Goal: Find specific page/section: Find specific page/section

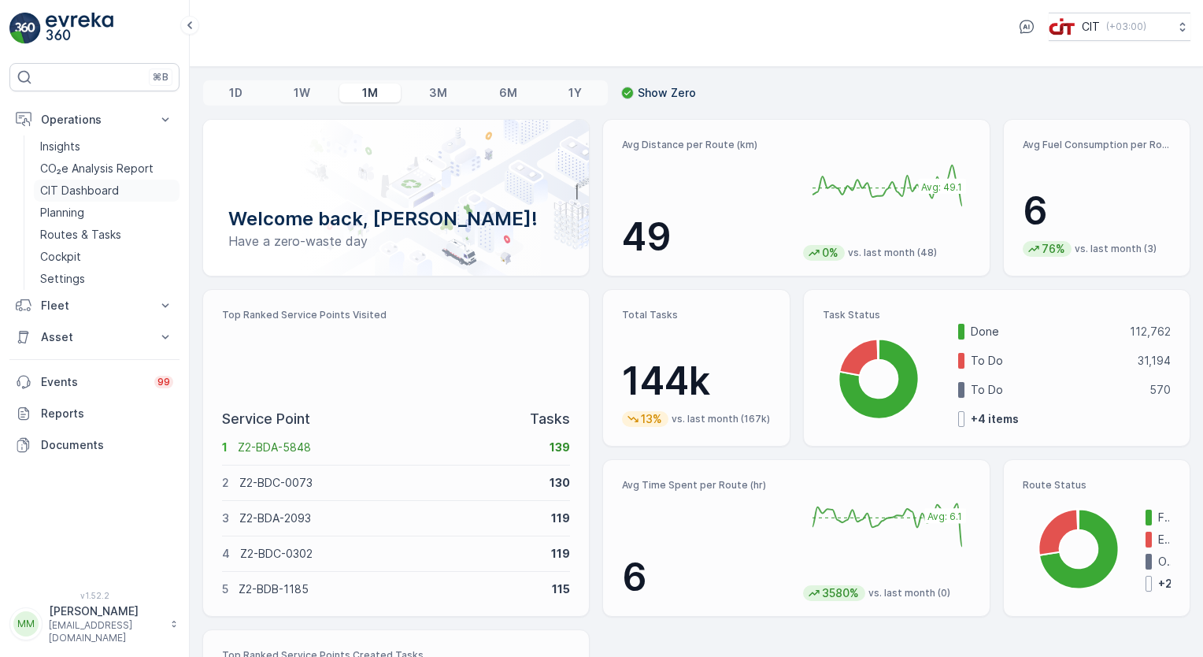
click at [115, 187] on p "CIT Dashboard" at bounding box center [79, 191] width 79 height 16
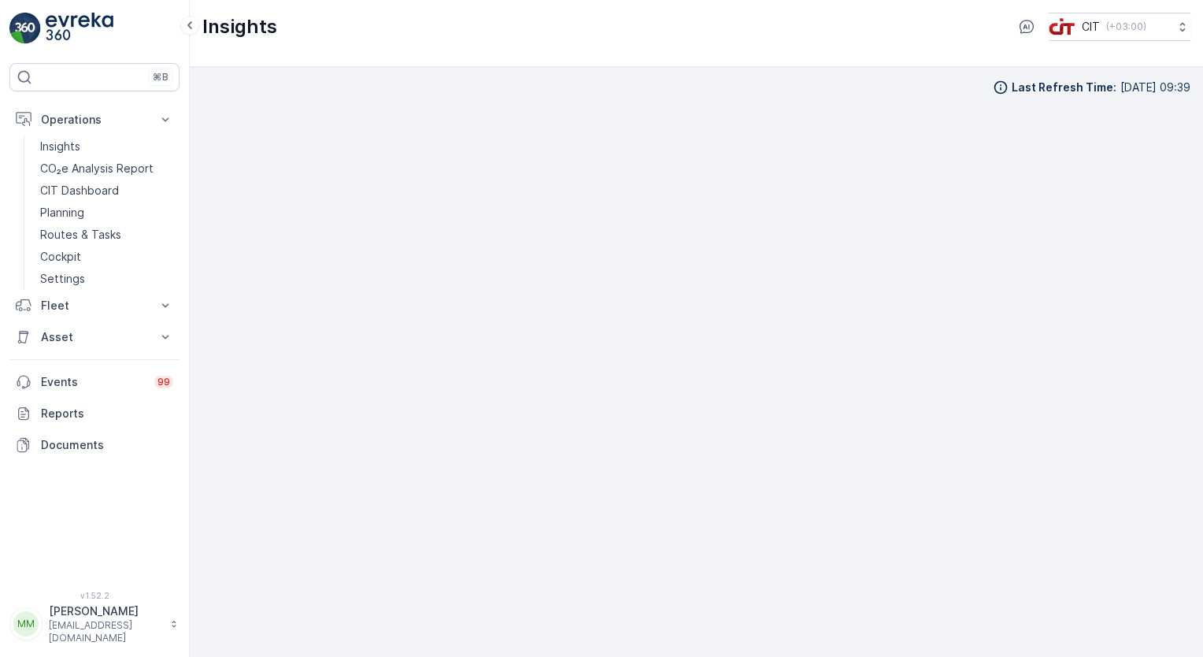
scroll to position [7, 0]
click at [77, 213] on p "Planning" at bounding box center [62, 213] width 44 height 16
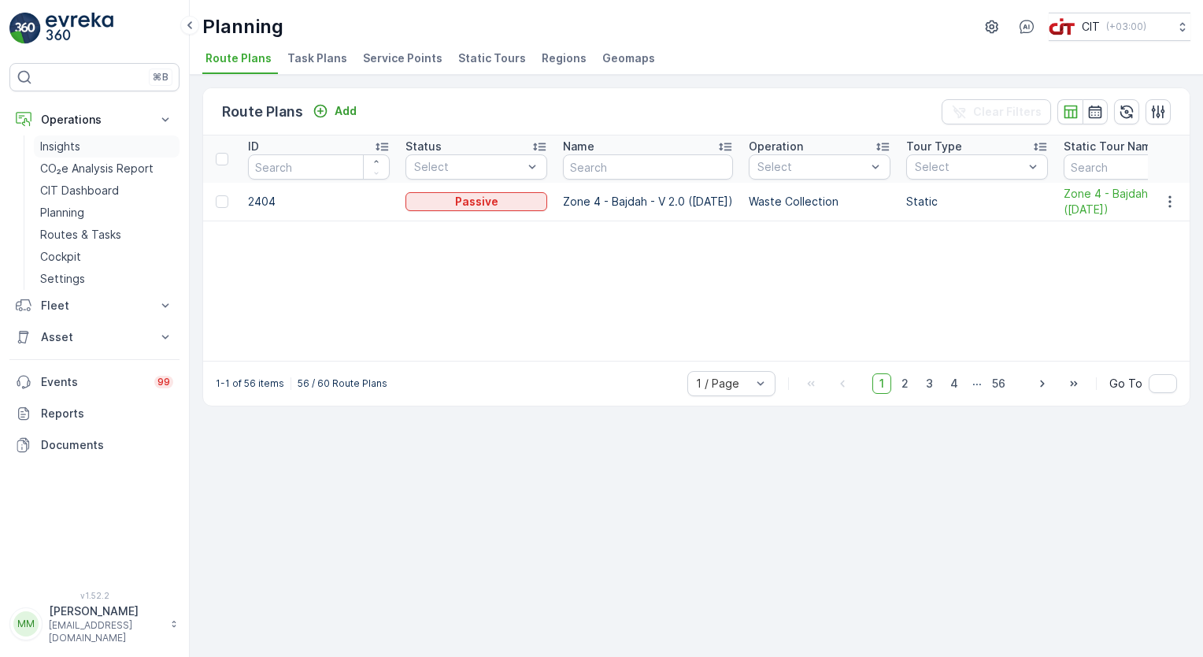
click at [76, 150] on p "Insights" at bounding box center [60, 147] width 40 height 16
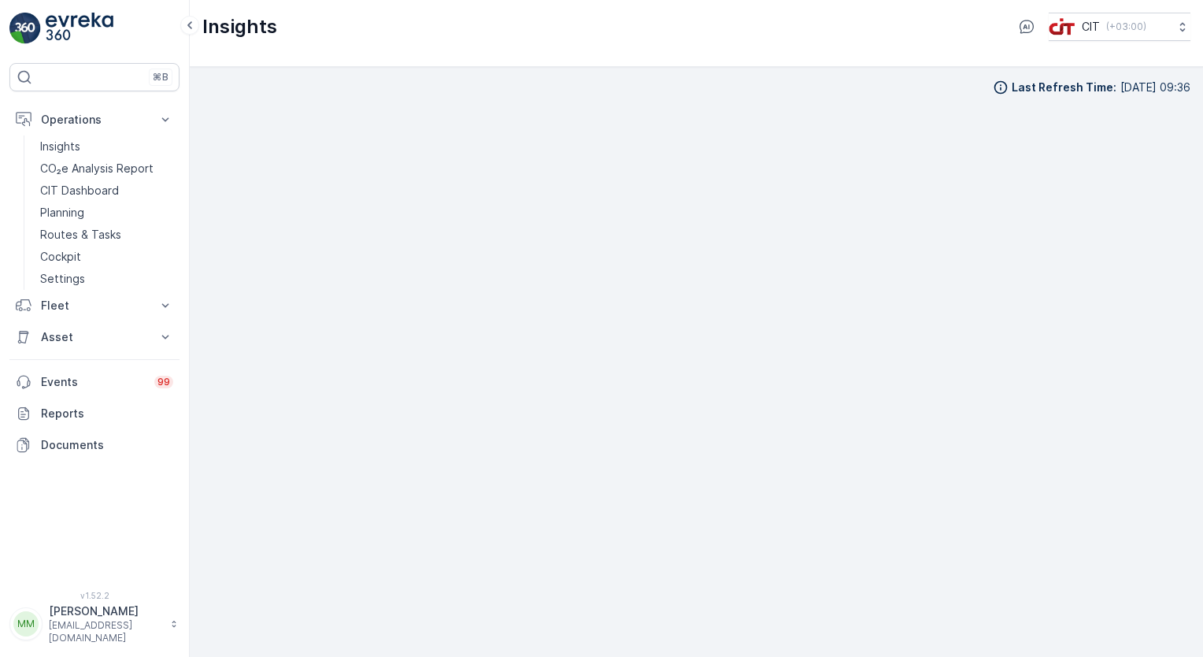
scroll to position [7, 0]
click at [101, 234] on p "Routes & Tasks" at bounding box center [80, 235] width 81 height 16
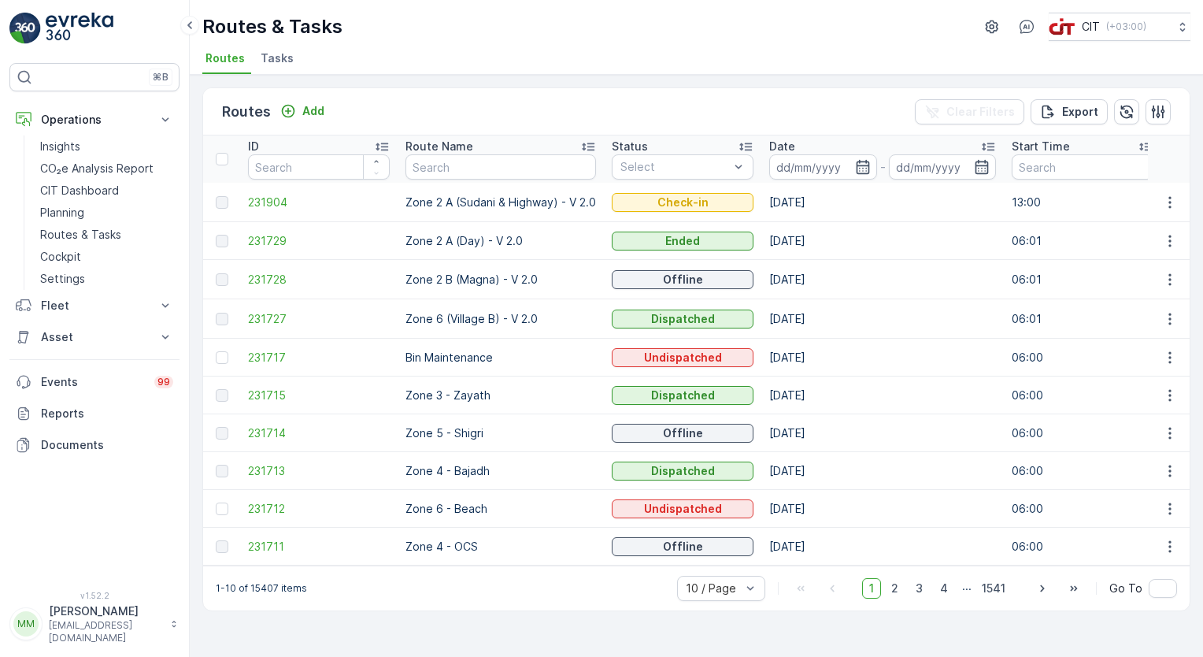
click at [272, 60] on span "Tasks" at bounding box center [277, 58] width 33 height 16
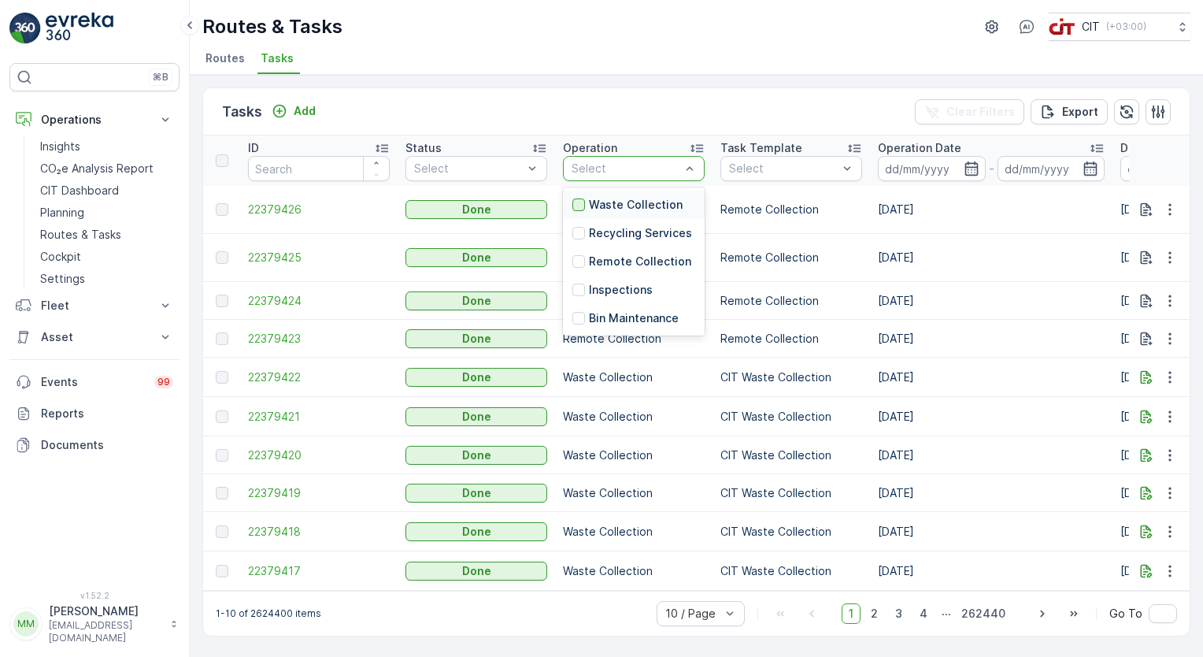
click at [577, 202] on div at bounding box center [578, 204] width 13 height 13
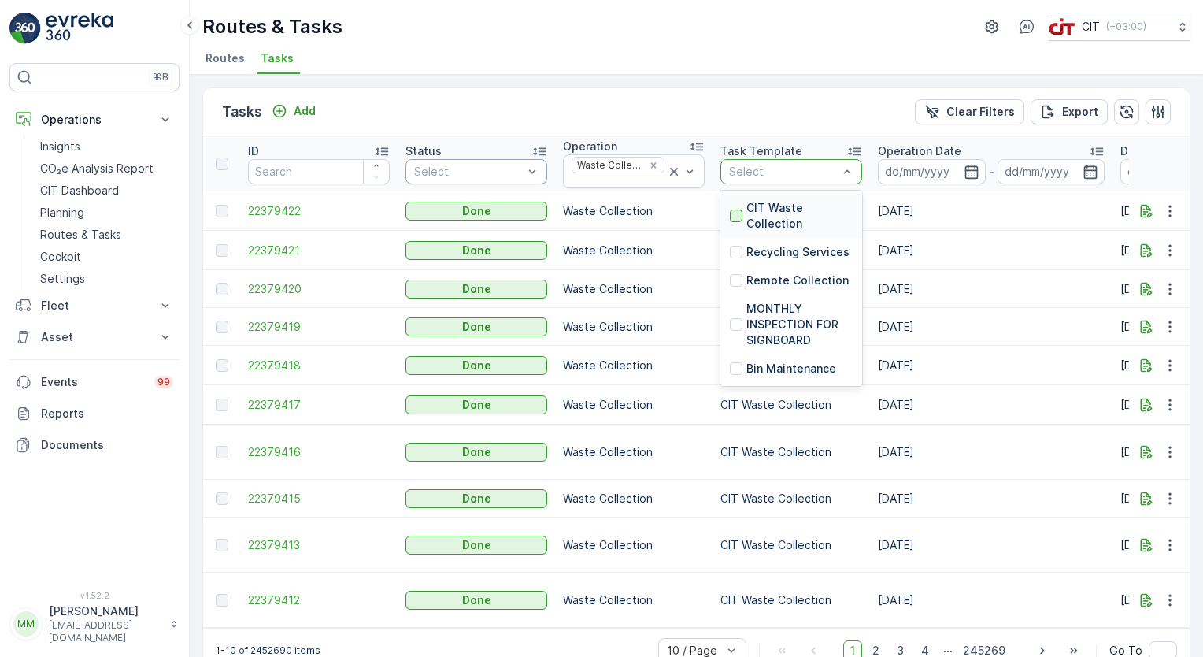
click at [737, 213] on div at bounding box center [736, 215] width 13 height 13
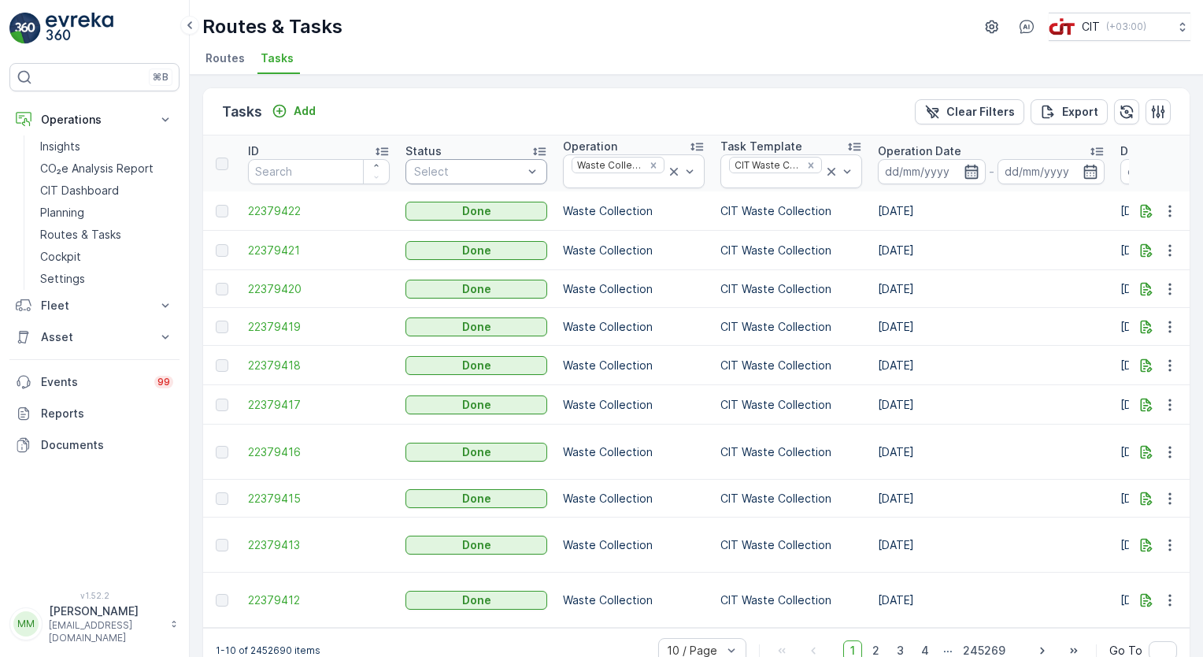
click at [965, 172] on icon "button" at bounding box center [971, 171] width 13 height 14
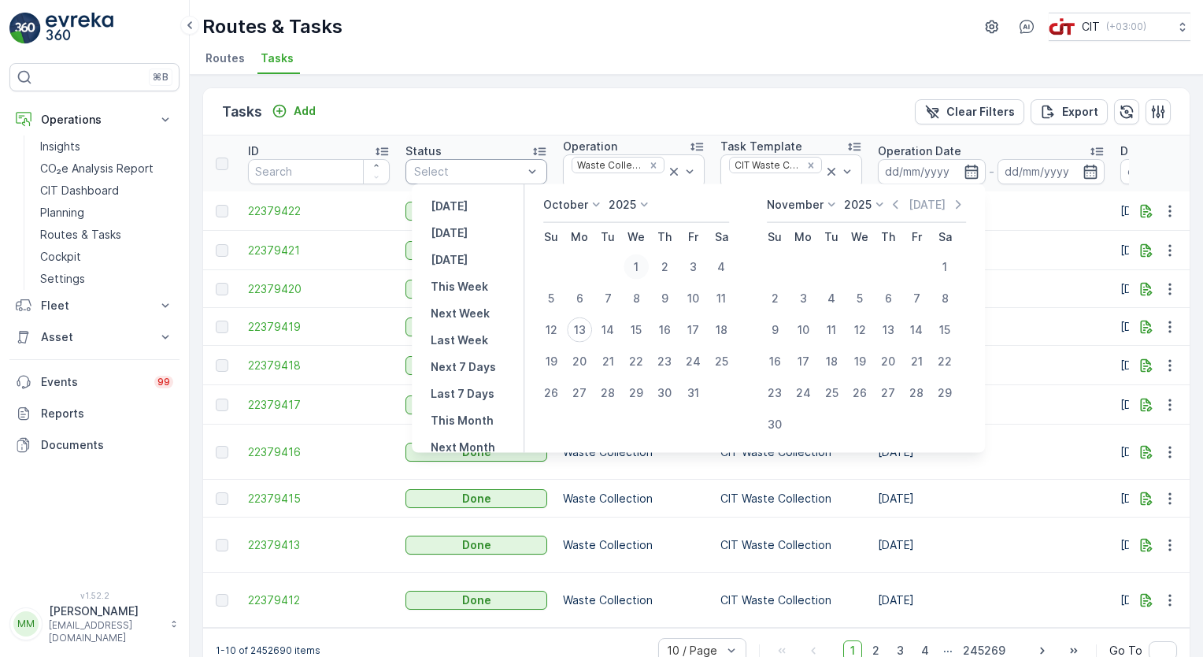
click at [645, 265] on div "1" at bounding box center [636, 266] width 25 height 25
type input "[DATE]"
click at [970, 169] on icon "button" at bounding box center [972, 172] width 16 height 16
type input "[DATE]"
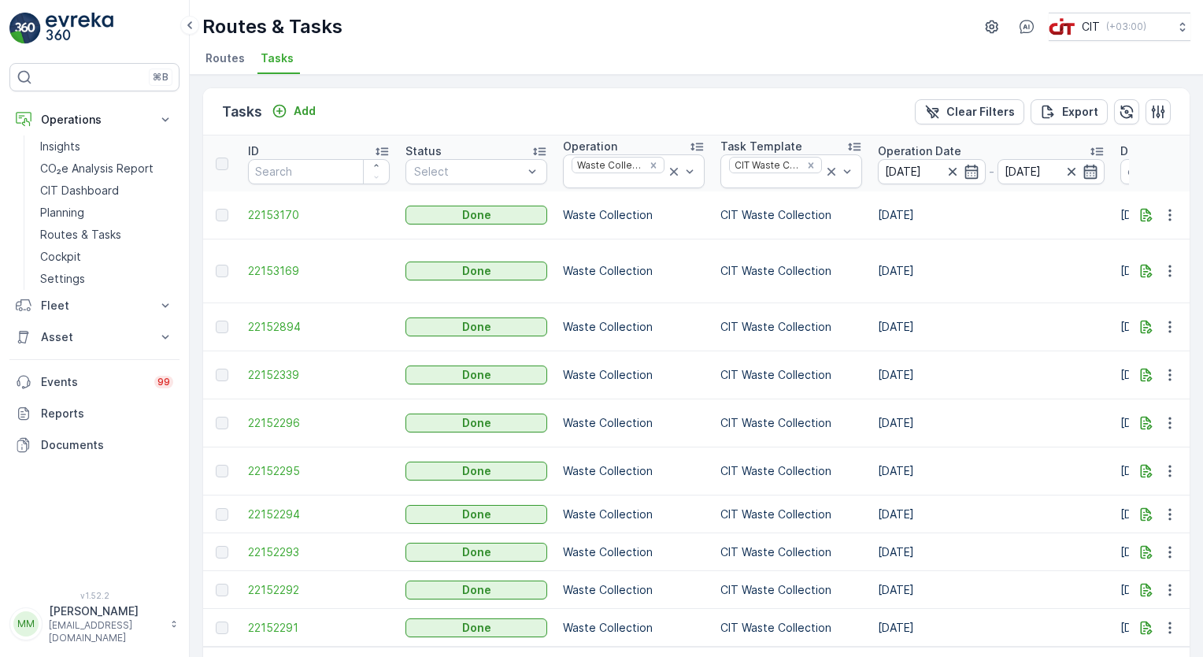
click at [1089, 169] on icon "button" at bounding box center [1090, 171] width 13 height 14
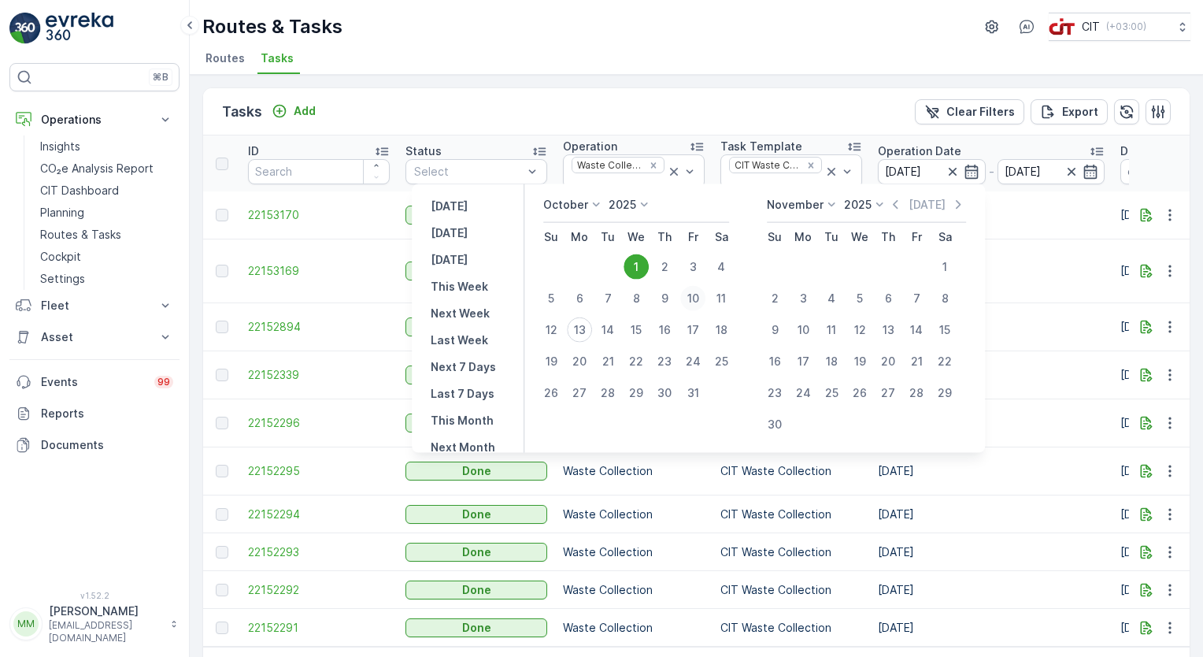
click at [697, 289] on div "10" at bounding box center [692, 298] width 25 height 25
type input "[DATE]"
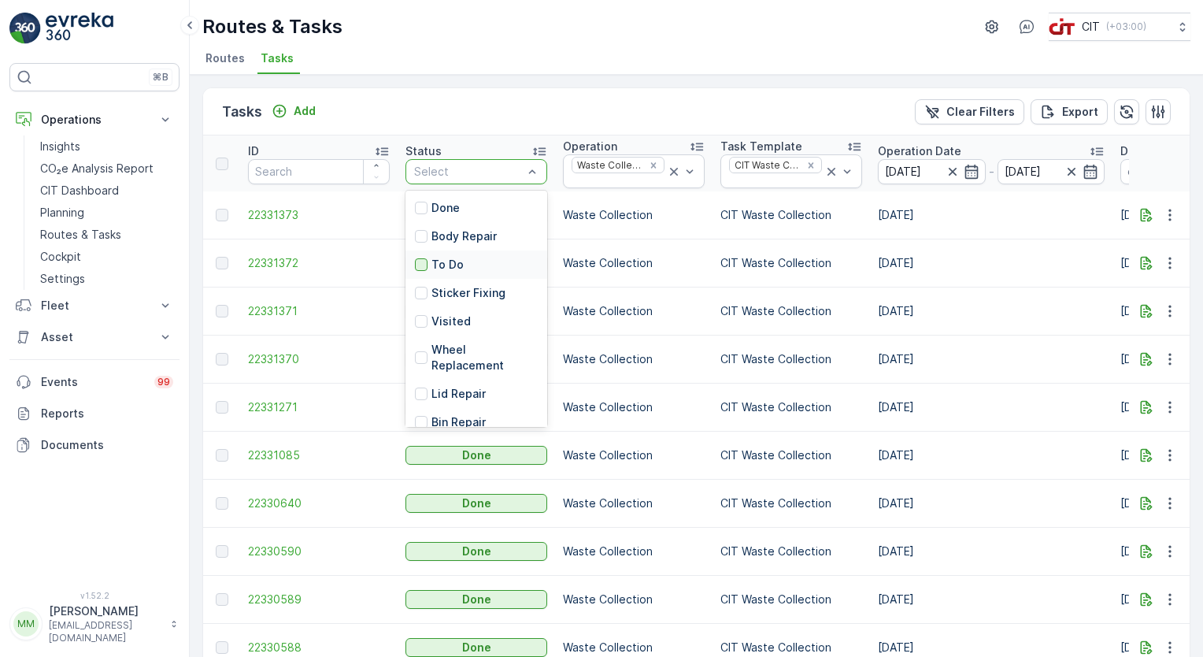
click at [424, 265] on div at bounding box center [421, 264] width 13 height 13
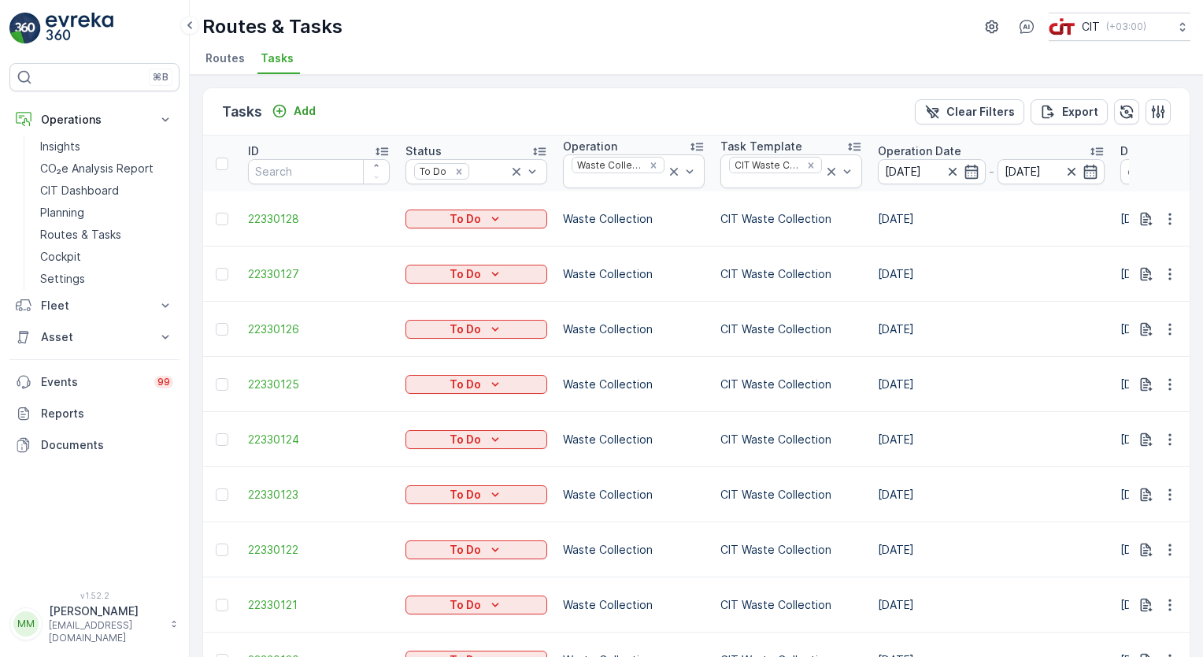
click at [53, 139] on p "Insights" at bounding box center [60, 147] width 40 height 16
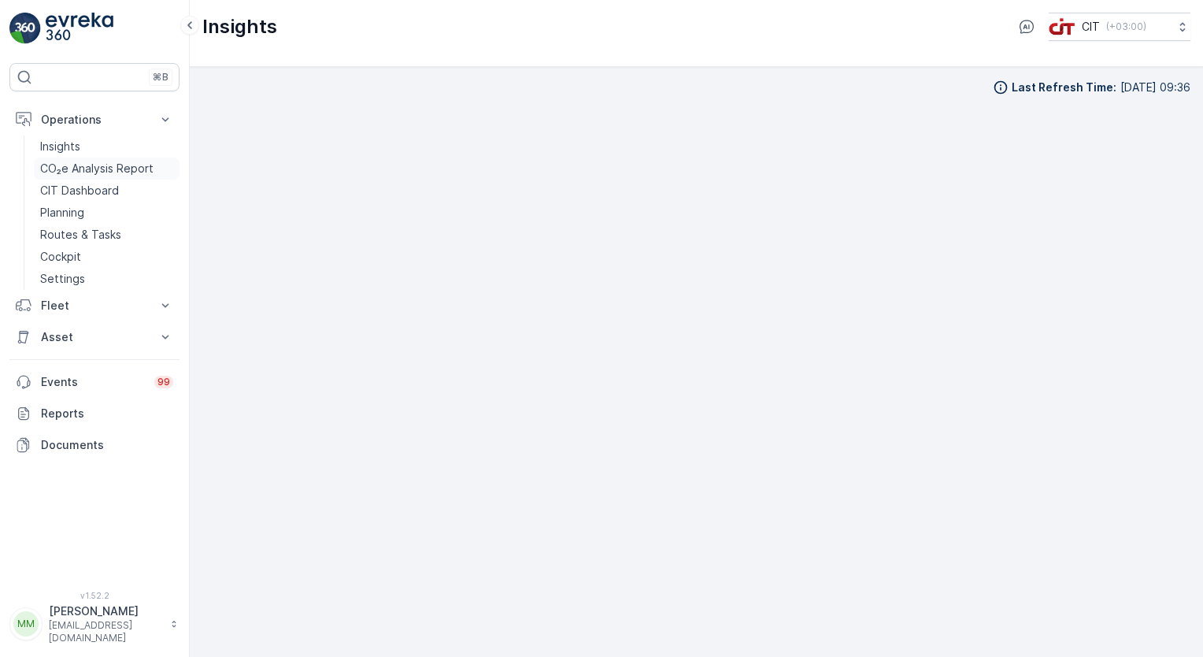
click at [120, 165] on p "CO₂e Analysis Report" at bounding box center [96, 169] width 113 height 16
click at [426, 93] on div "Last Refresh Time : [DATE] 09:36" at bounding box center [696, 354] width 988 height 565
click at [79, 140] on p "Insights" at bounding box center [60, 147] width 40 height 16
click at [79, 209] on p "Planning" at bounding box center [62, 213] width 44 height 16
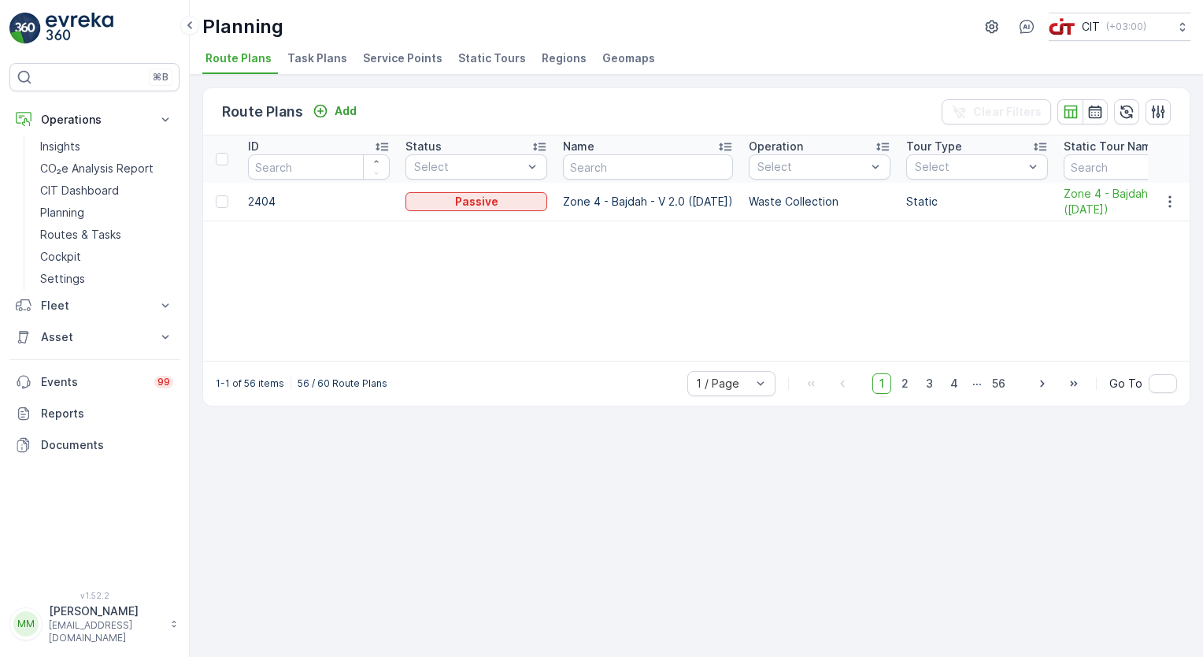
click at [333, 52] on span "Task Plans" at bounding box center [317, 58] width 60 height 16
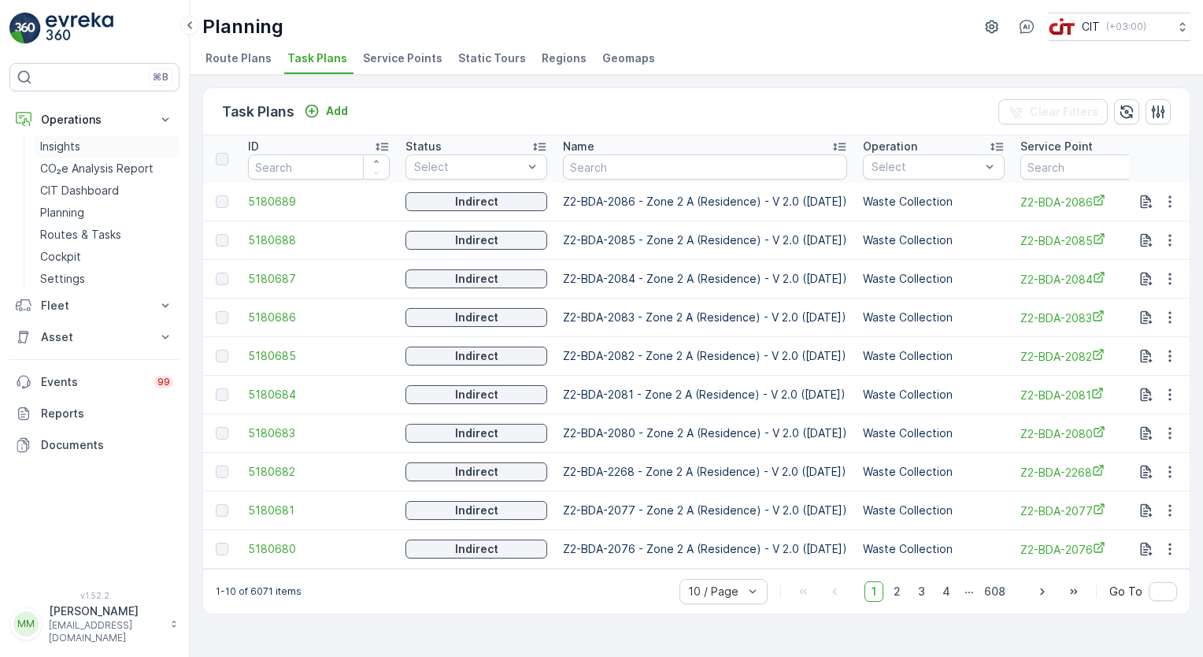
click at [72, 143] on p "Insights" at bounding box center [60, 147] width 40 height 16
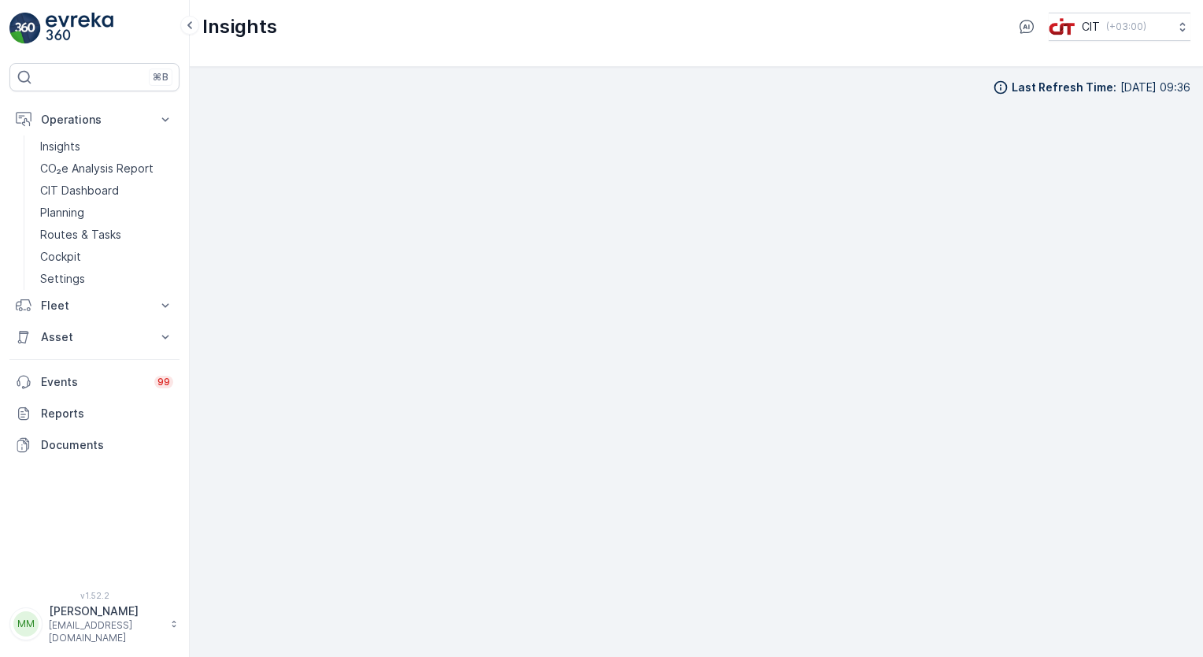
scroll to position [7, 0]
